Goal: Task Accomplishment & Management: Use online tool/utility

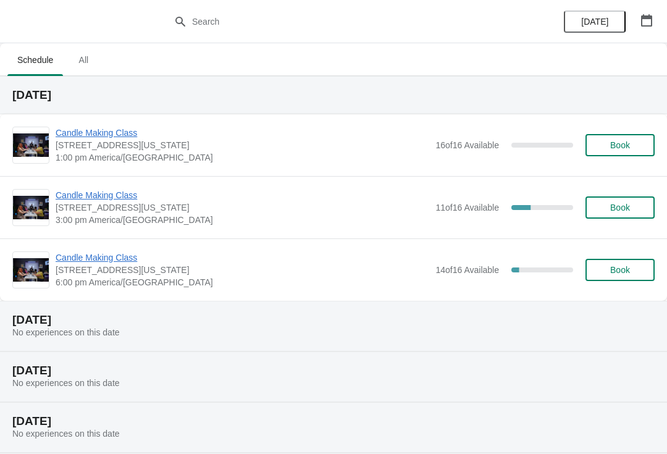
click at [91, 262] on span "Candle Making Class" at bounding box center [243, 257] width 374 height 12
click at [103, 195] on span "Candle Making Class" at bounding box center [243, 195] width 374 height 12
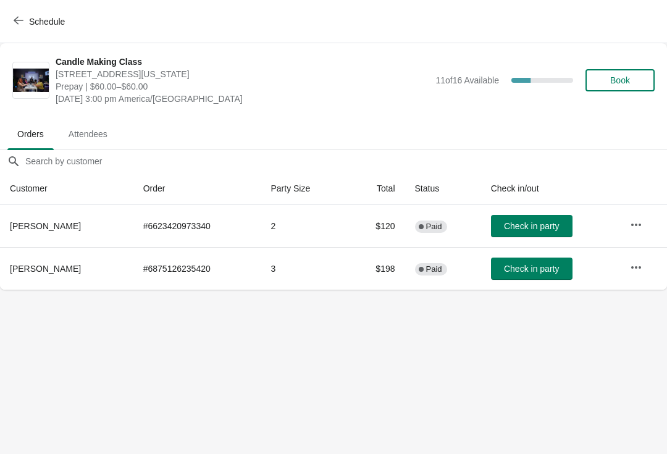
click at [529, 272] on span "Check in party" at bounding box center [531, 269] width 55 height 10
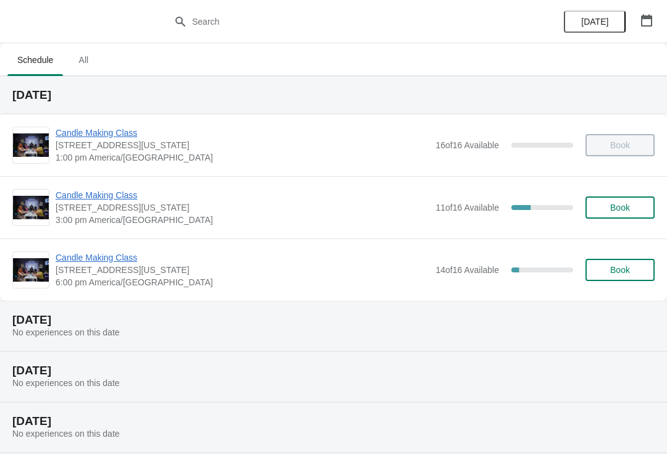
click at [89, 194] on span "Candle Making Class" at bounding box center [243, 195] width 374 height 12
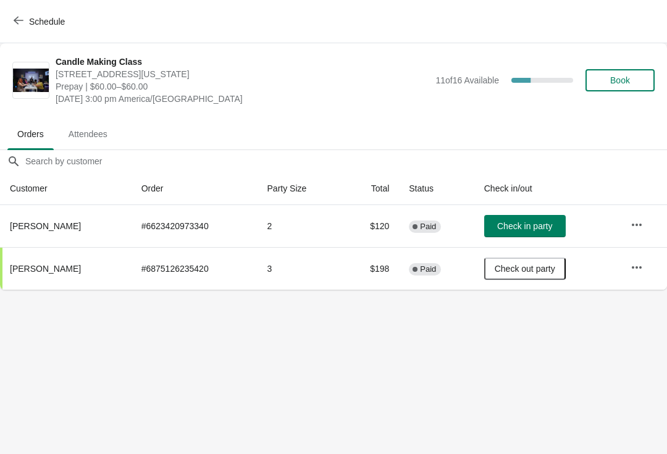
click at [10, 19] on button "Schedule" at bounding box center [40, 22] width 69 height 22
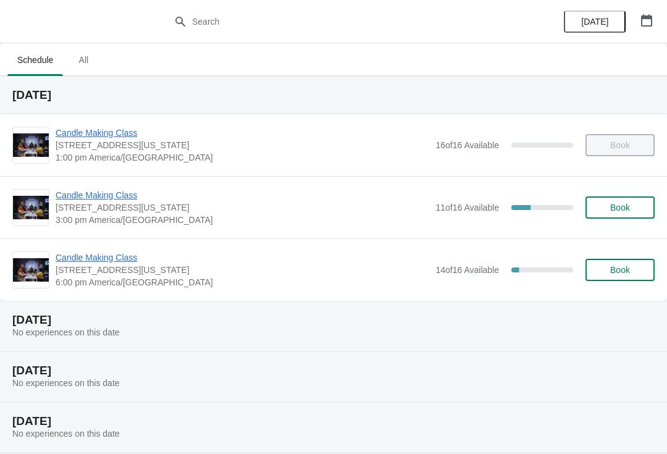
click at [91, 259] on span "Candle Making Class" at bounding box center [243, 257] width 374 height 12
click at [120, 200] on span "Candle Making Class" at bounding box center [243, 195] width 374 height 12
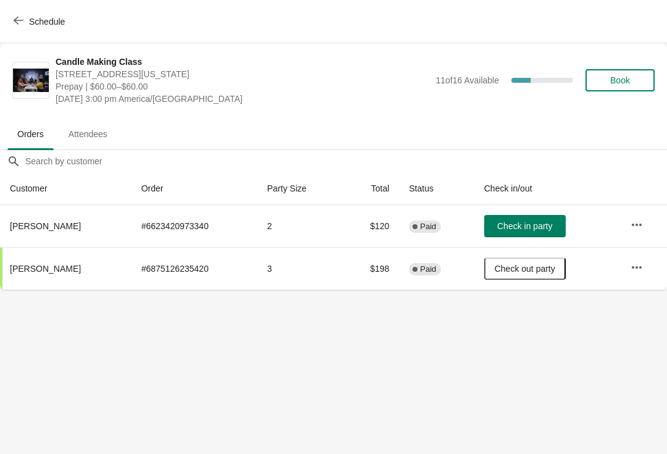
click at [534, 220] on button "Check in party" at bounding box center [525, 226] width 82 height 22
